Goal: Register for event/course

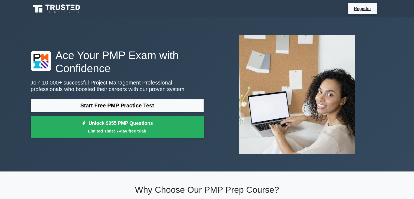
click at [144, 114] on div "Start Free PMP Practice Test Unlock 9955 PMP Questions Limited Time: 7-day free…" at bounding box center [117, 120] width 173 height 42
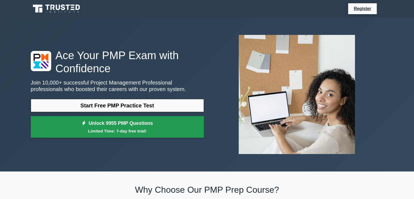
click at [151, 122] on link "Unlock 9955 PMP Questions Limited Time: 7-day free trial!" at bounding box center [117, 127] width 173 height 22
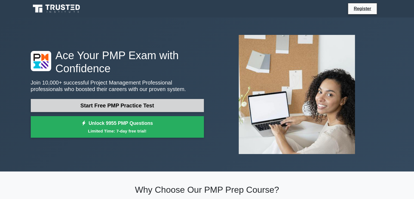
click at [140, 105] on link "Start Free PMP Practice Test" at bounding box center [117, 105] width 173 height 13
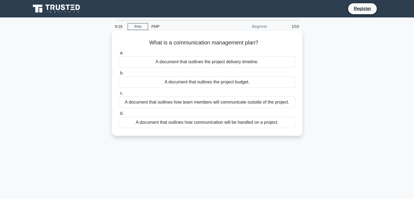
click at [221, 122] on div "A document that outlines how communication will be handled on a project." at bounding box center [207, 121] width 176 height 11
click at [119, 115] on input "d. A document that outlines how communication will be handled on a project." at bounding box center [119, 113] width 0 height 4
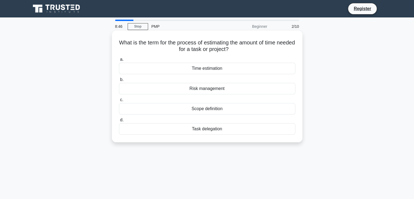
click at [218, 70] on div "Time estimation" at bounding box center [207, 68] width 176 height 11
click at [119, 61] on input "a. Time estimation" at bounding box center [119, 60] width 0 height 4
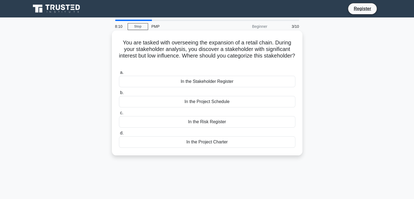
click at [223, 123] on div "In the Risk Register" at bounding box center [207, 121] width 176 height 11
click at [119, 114] on input "c. In the Risk Register" at bounding box center [119, 113] width 0 height 4
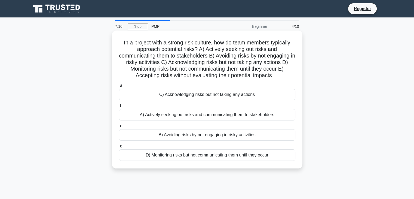
click at [214, 118] on div "A) Actively seeking out risks and communicating them to stakeholders" at bounding box center [207, 114] width 176 height 11
click at [119, 107] on input "b. A) Actively seeking out risks and communicating them to stakeholders" at bounding box center [119, 106] width 0 height 4
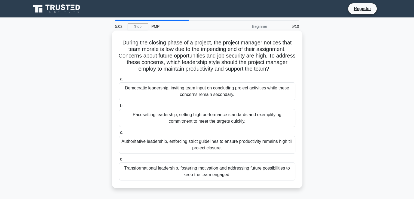
click at [249, 170] on div "Transformational leadership, fostering motivation and addressing future possibi…" at bounding box center [207, 171] width 176 height 18
click at [119, 161] on input "d. Transformational leadership, fostering motivation and addressing future poss…" at bounding box center [119, 159] width 0 height 4
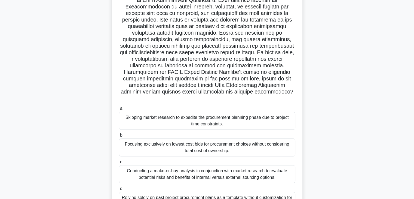
scroll to position [95, 0]
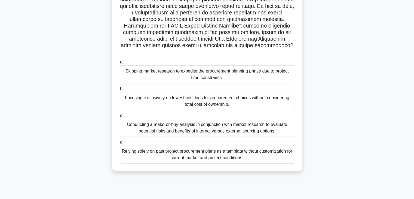
click at [157, 123] on div "Conducting a make-or-buy analysis in conjunction with market research to evalua…" at bounding box center [207, 128] width 176 height 18
click at [119, 117] on input "c. Conducting a make-or-buy analysis in conjunction with market research to eva…" at bounding box center [119, 116] width 0 height 4
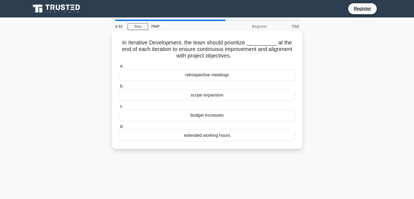
scroll to position [0, 0]
click at [217, 97] on div "scope expansion" at bounding box center [207, 94] width 176 height 11
click at [119, 88] on input "b. scope expansion" at bounding box center [119, 86] width 0 height 4
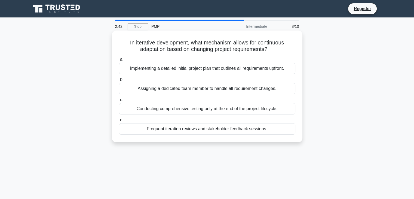
click at [241, 130] on div "Frequent iteration reviews and stakeholder feedback sessions." at bounding box center [207, 128] width 176 height 11
click at [119, 122] on input "d. Frequent iteration reviews and stakeholder feedback sessions." at bounding box center [119, 120] width 0 height 4
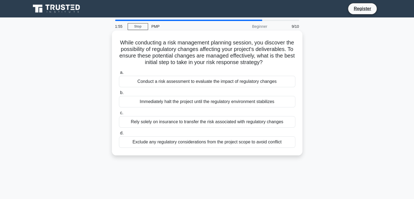
click at [258, 79] on label "a. Conduct a risk assessment to evaluate the impact of regulatory changes" at bounding box center [207, 78] width 176 height 18
click at [119, 74] on input "a. Conduct a risk assessment to evaluate the impact of regulatory changes" at bounding box center [119, 73] width 0 height 4
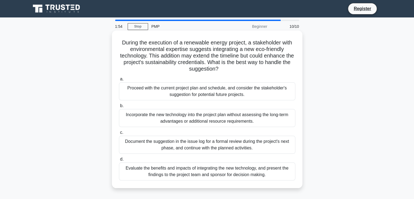
click at [256, 89] on div "Proceed with the current project plan and schedule, and consider the stakeholde…" at bounding box center [207, 91] width 176 height 18
click at [119, 81] on input "a. Proceed with the current project plan and schedule, and consider the stakeho…" at bounding box center [119, 79] width 0 height 4
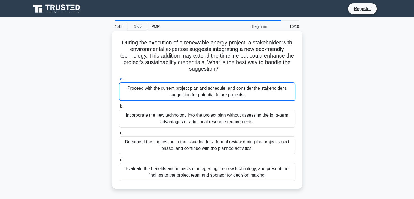
click at [155, 116] on div "Incorporate the new technology into the project plan without assessing the long…" at bounding box center [207, 118] width 176 height 18
click at [119, 108] on input "b. Incorporate the new technology into the project plan without assessing the l…" at bounding box center [119, 106] width 0 height 4
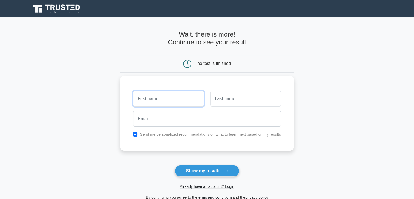
click at [165, 101] on input "text" at bounding box center [168, 99] width 70 height 16
type input "Gulnar"
click at [226, 99] on input "text" at bounding box center [245, 99] width 70 height 16
type input "Aliyeva"
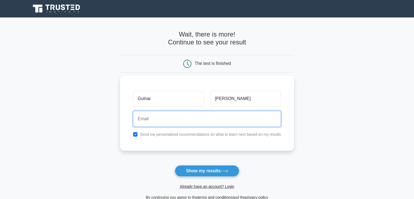
click at [193, 120] on input "email" at bounding box center [207, 119] width 148 height 16
type input "gulnaralieva604@gmail.com"
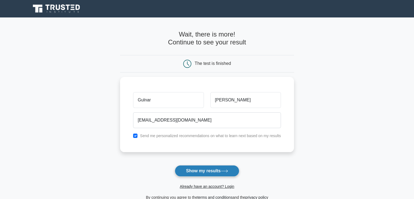
click at [199, 172] on button "Show my results" at bounding box center [207, 170] width 64 height 11
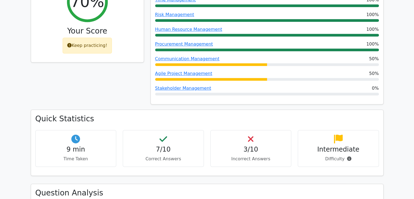
scroll to position [299, 0]
